Goal: Information Seeking & Learning: Learn about a topic

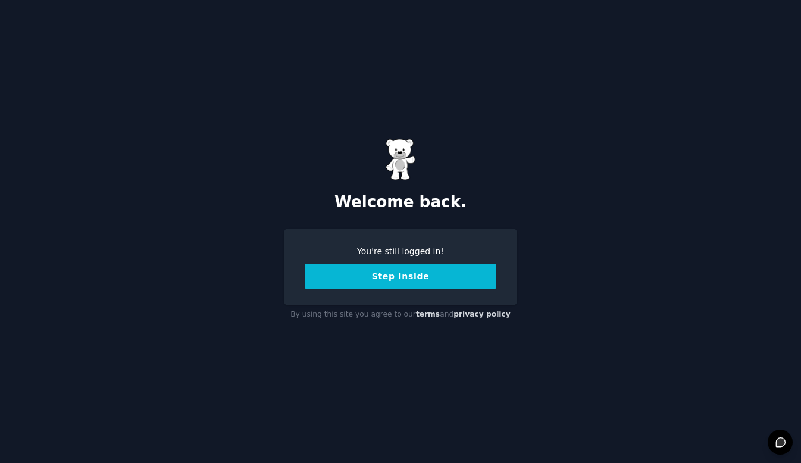
click at [394, 273] on button "Step Inside" at bounding box center [401, 276] width 192 height 25
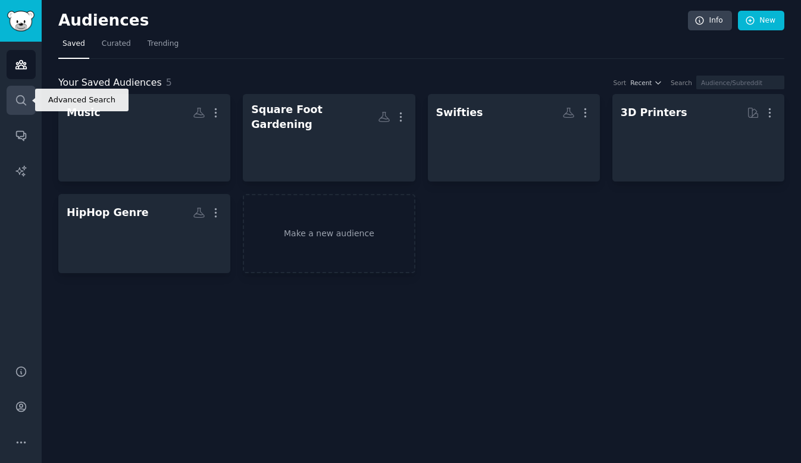
click at [24, 94] on icon "Sidebar" at bounding box center [21, 100] width 12 height 12
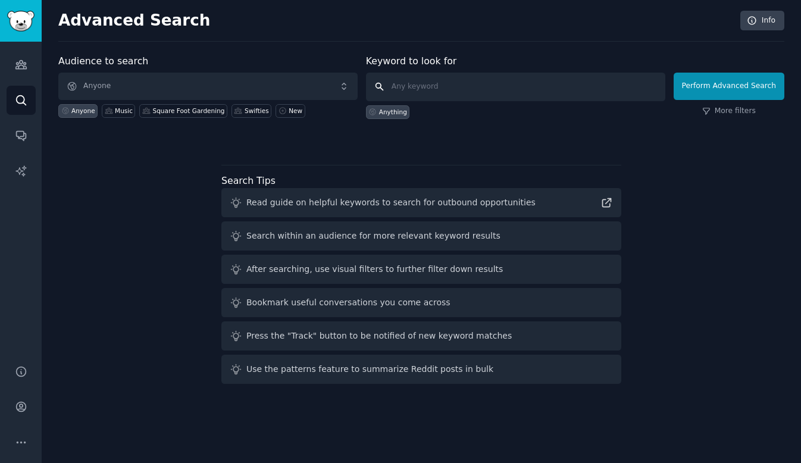
click at [404, 82] on input "text" at bounding box center [515, 87] width 299 height 29
type input "nanobanana"
click at [780, 83] on button "Perform Advanced Search" at bounding box center [728, 86] width 111 height 27
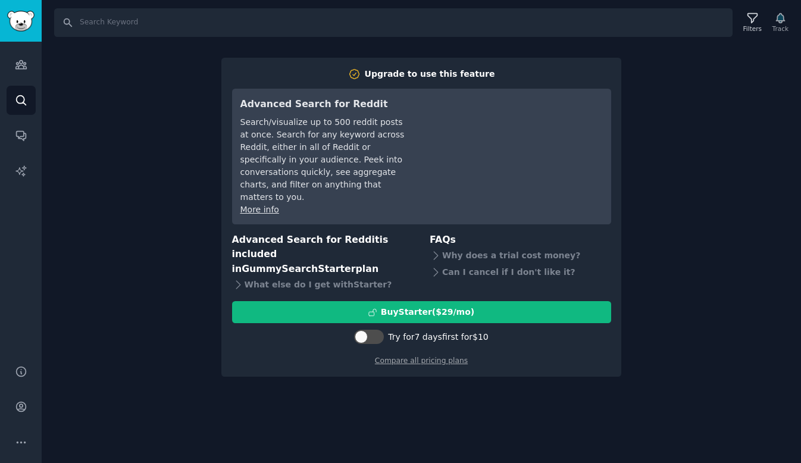
click at [652, 95] on div "Search Filters Track Upgrade to use this feature Advanced Search for Reddit Sea…" at bounding box center [421, 231] width 759 height 463
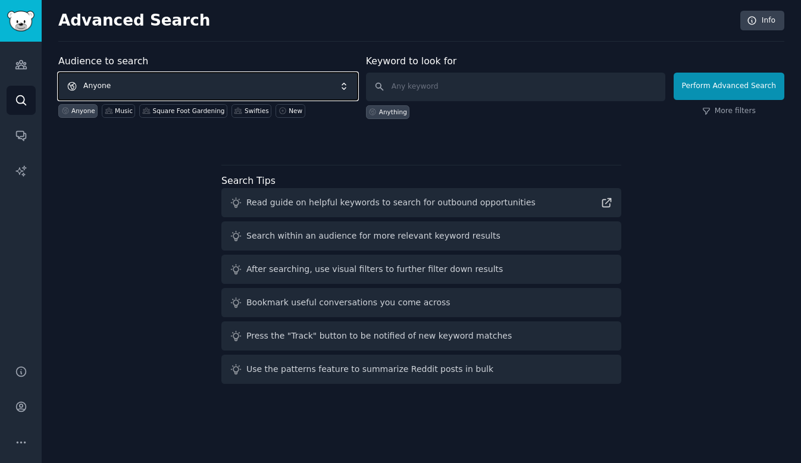
click at [244, 86] on span "Anyone" at bounding box center [207, 86] width 299 height 27
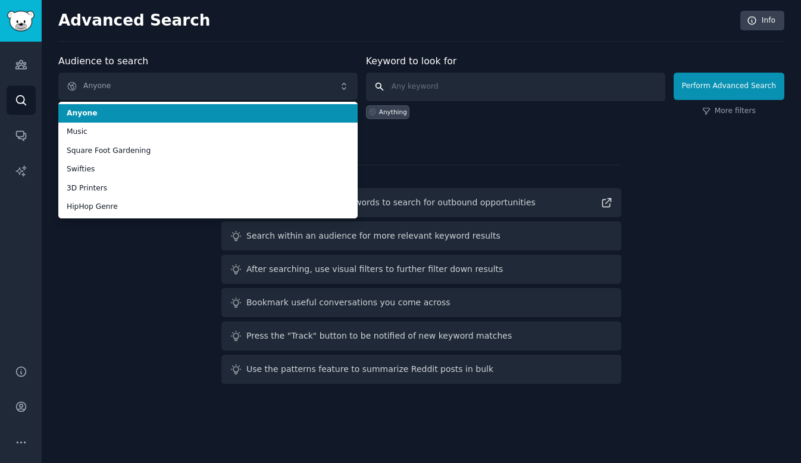
click at [423, 93] on input "text" at bounding box center [515, 87] width 299 height 29
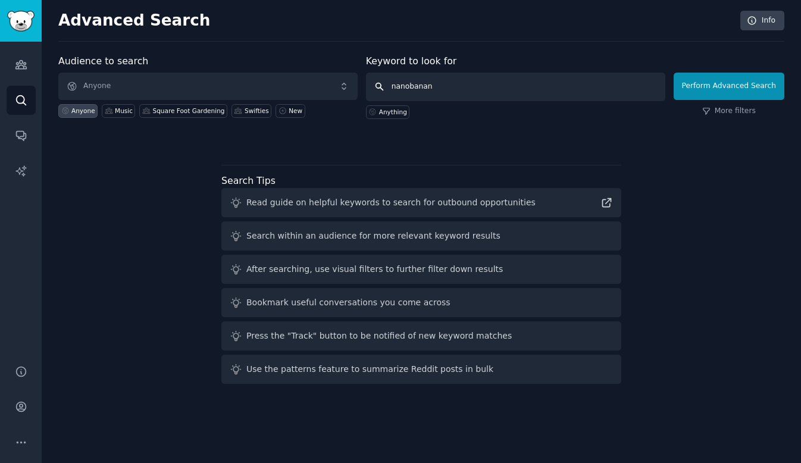
type input "nanobanan"
